Goal: Browse casually

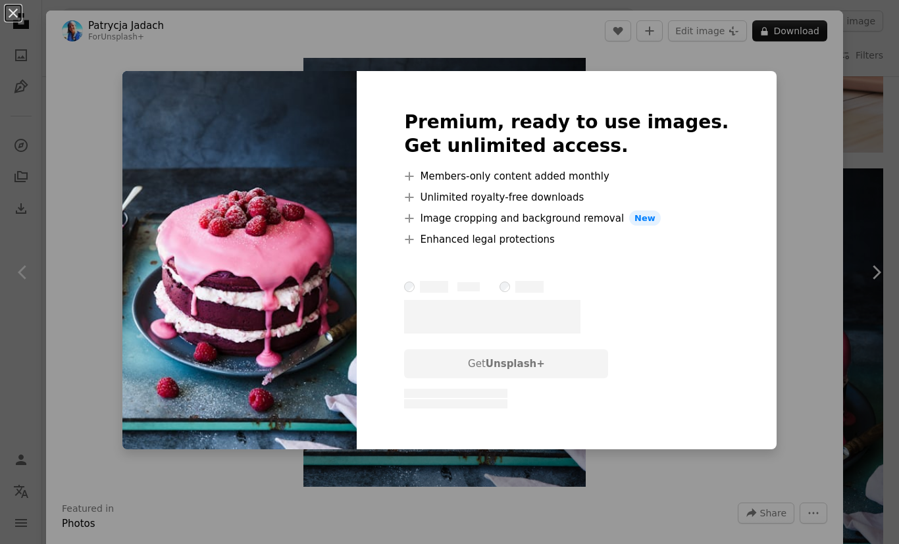
scroll to position [2382, 0]
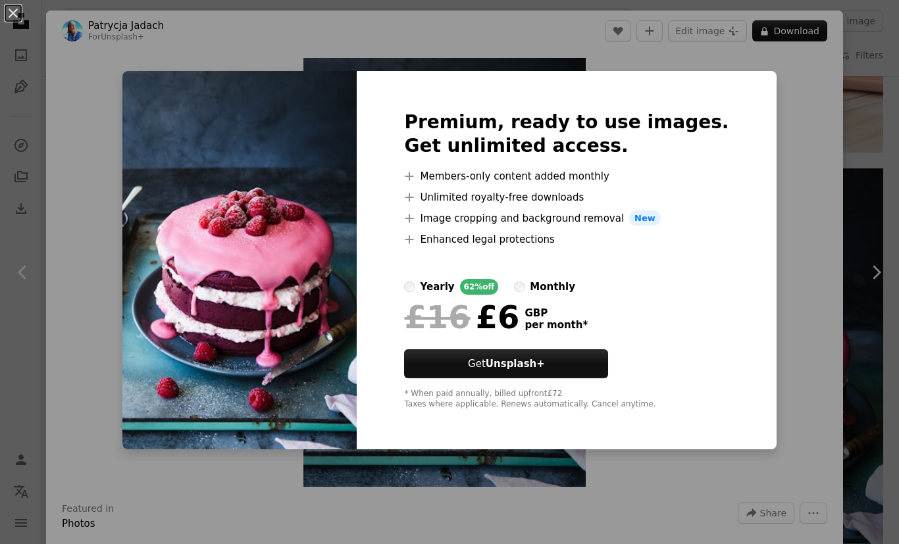
click at [786, 318] on div "An X shape Premium, ready to use images. Get unlimited access. A plus sign Memb…" at bounding box center [449, 272] width 899 height 544
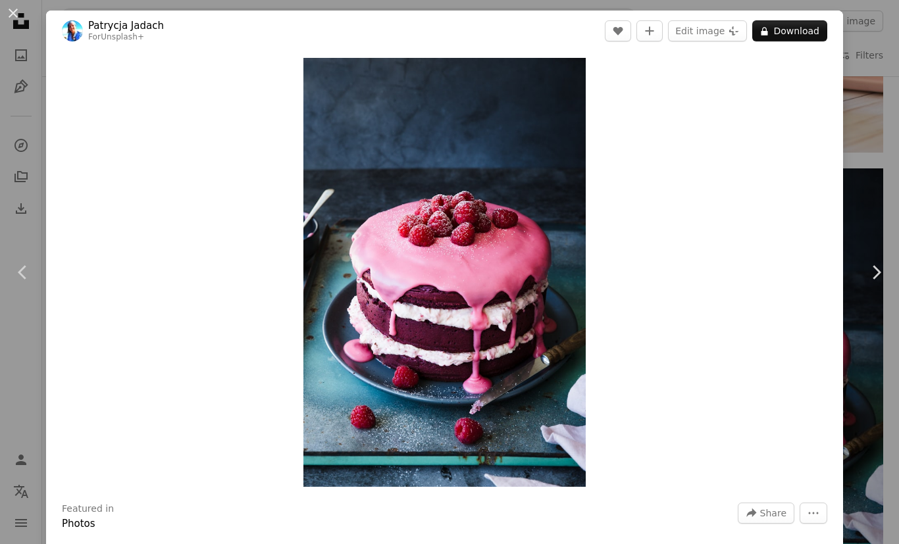
click at [222, 494] on div "Zoom in" at bounding box center [444, 272] width 797 height 442
click at [17, 19] on button "An X shape" at bounding box center [13, 13] width 16 height 16
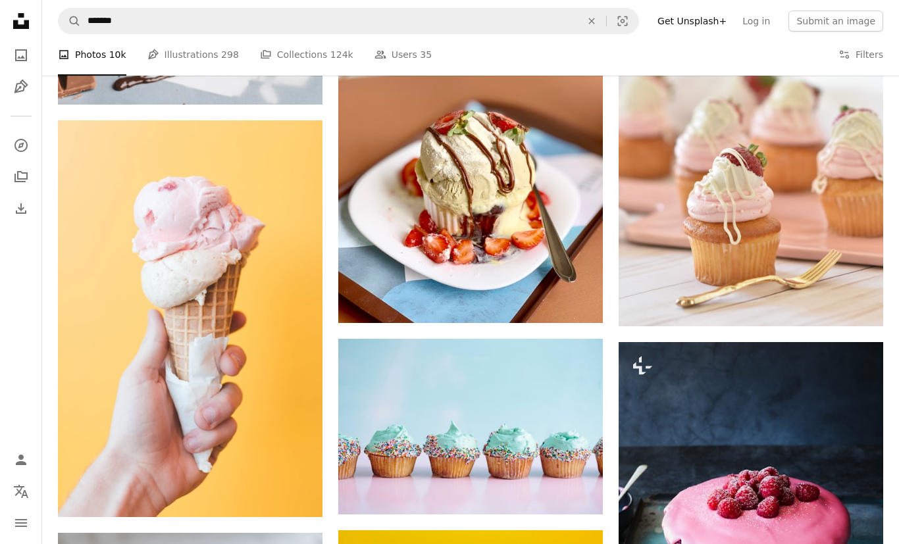
scroll to position [2209, 0]
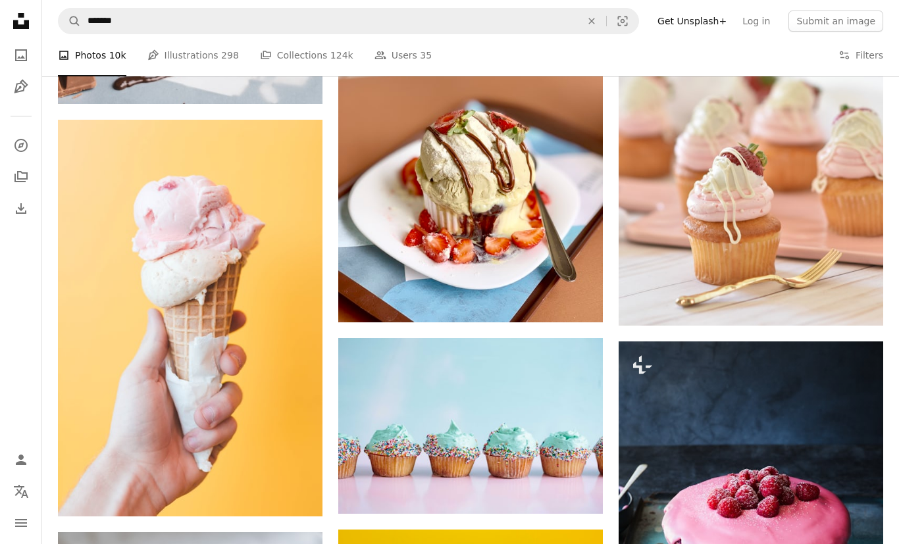
click at [168, 368] on img at bounding box center [190, 318] width 265 height 397
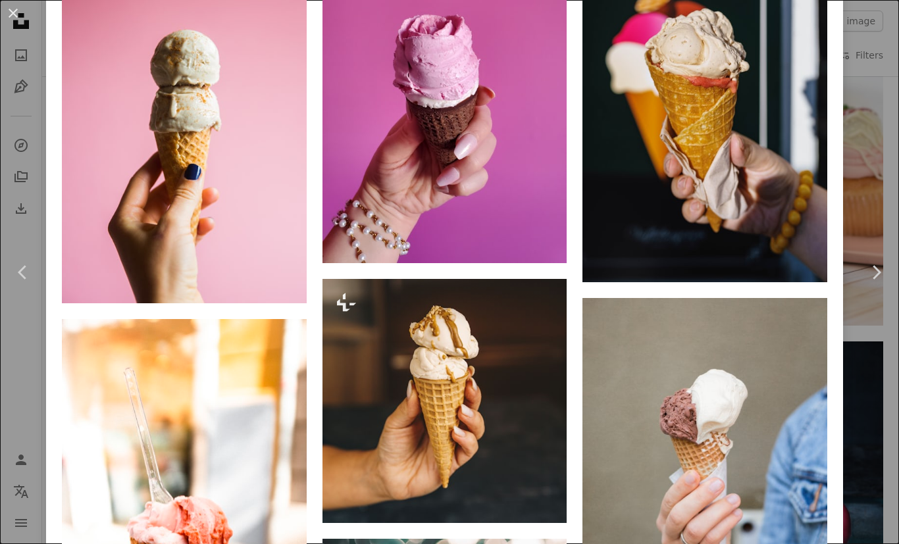
scroll to position [1153, 0]
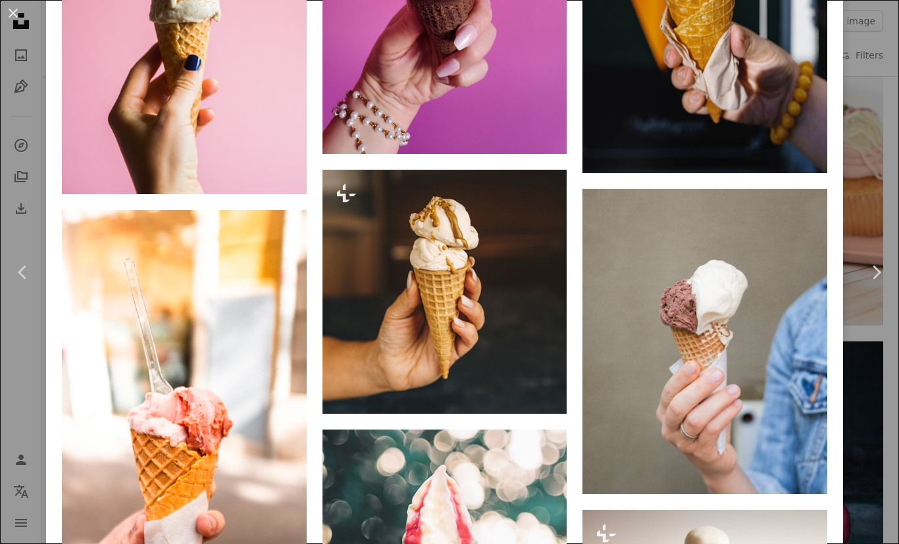
click at [410, 407] on img at bounding box center [444, 292] width 245 height 245
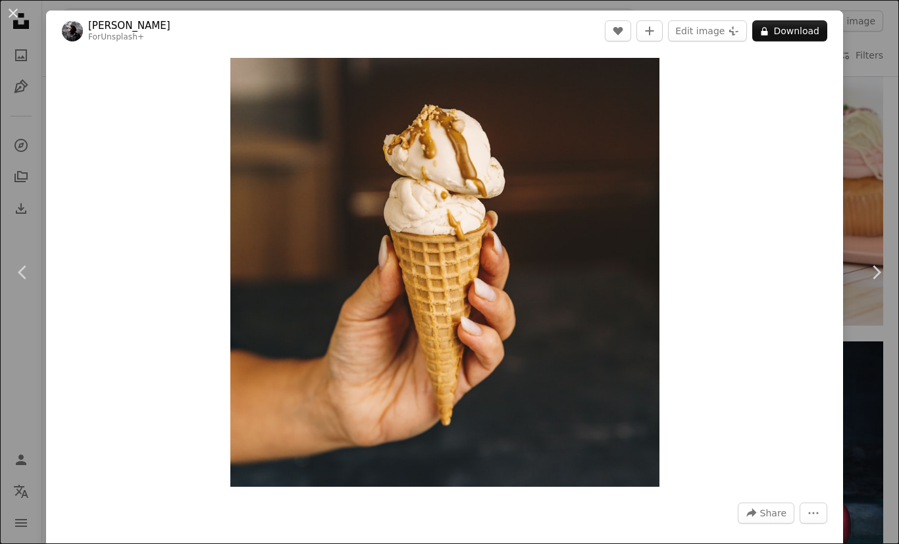
click at [21, 16] on button "An X shape" at bounding box center [13, 13] width 16 height 16
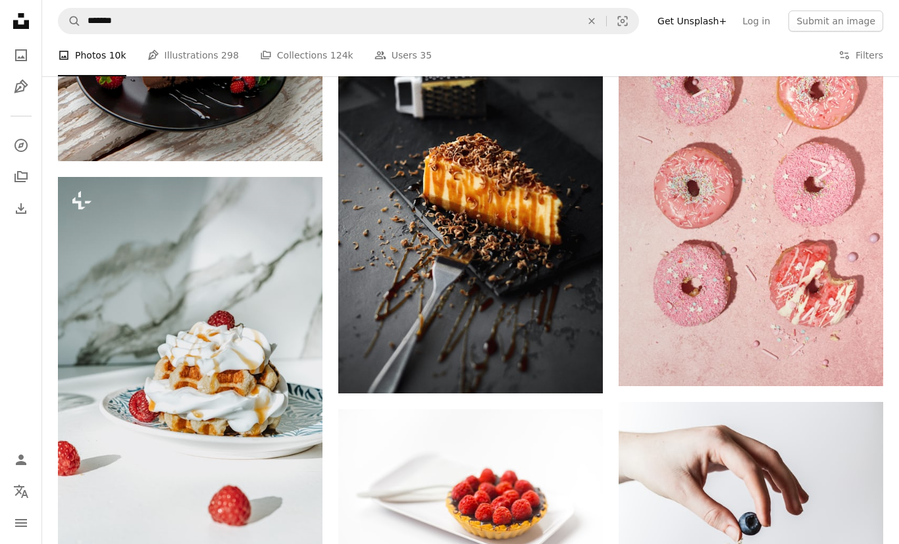
scroll to position [3472, 0]
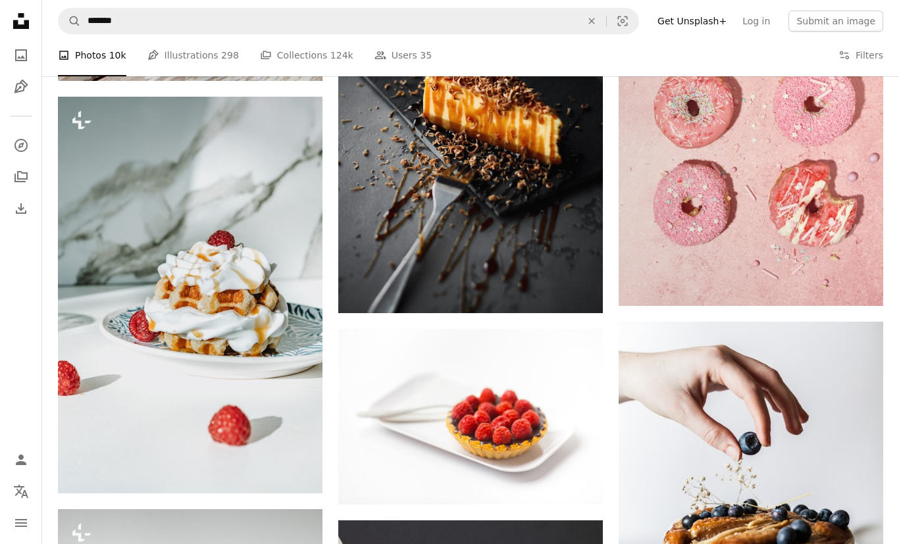
click at [156, 317] on img at bounding box center [190, 295] width 265 height 397
